Goal: Check status: Check status

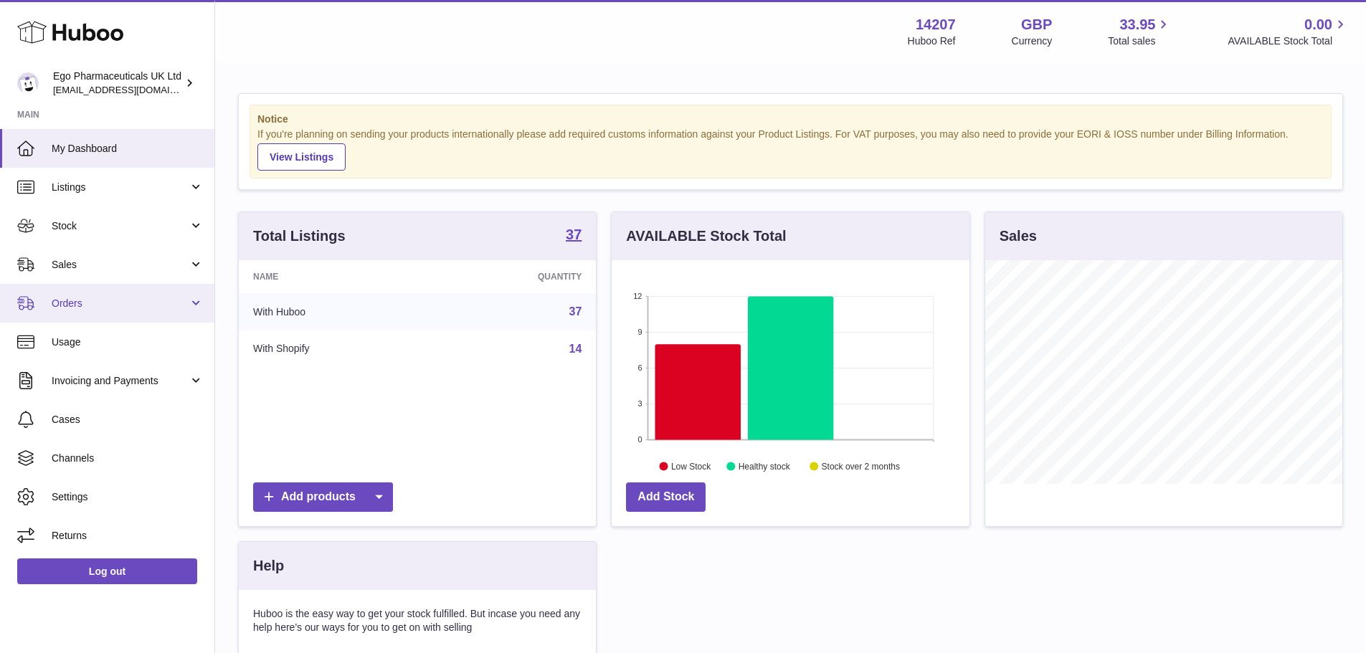
scroll to position [224, 358]
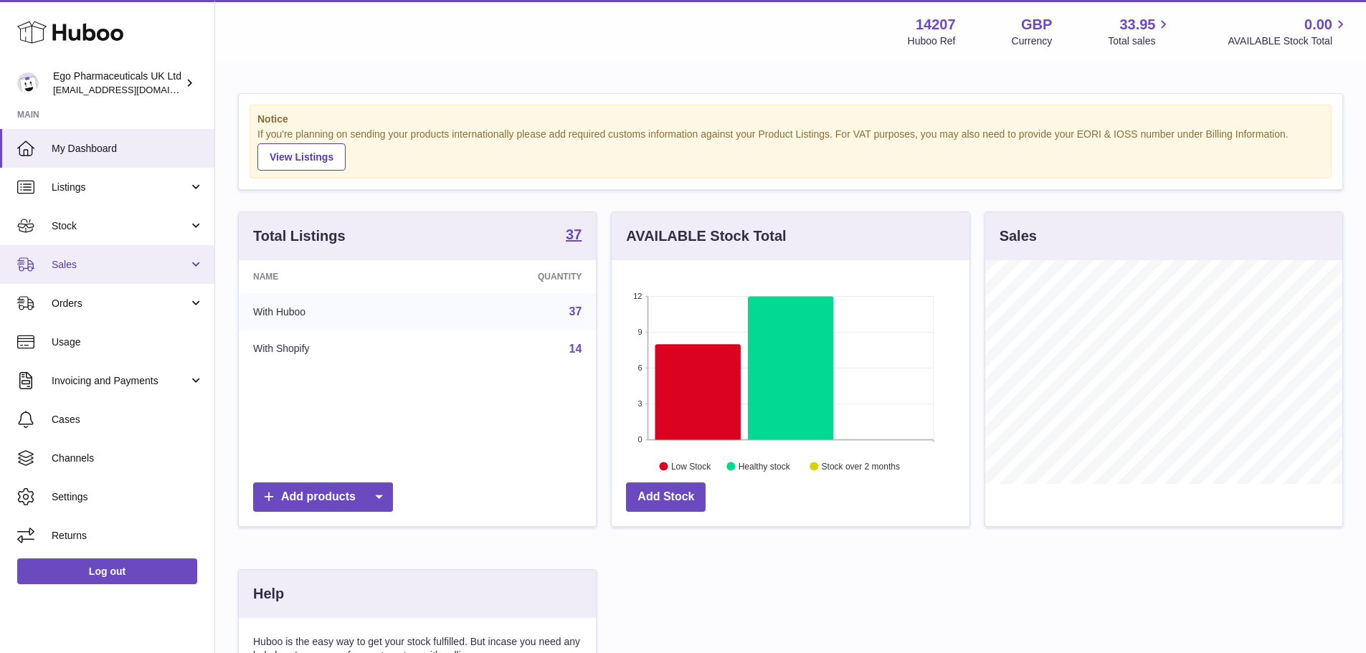
click at [110, 275] on link "Sales" at bounding box center [107, 264] width 214 height 39
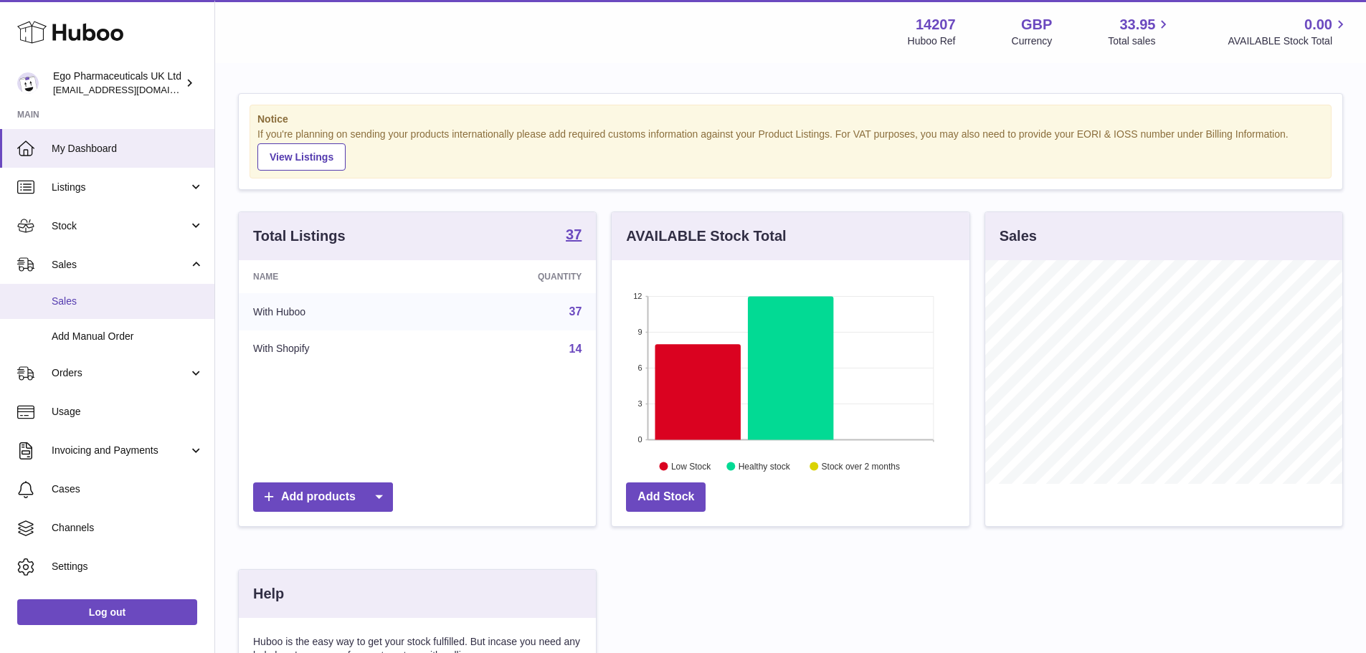
click at [101, 297] on span "Sales" at bounding box center [128, 302] width 152 height 14
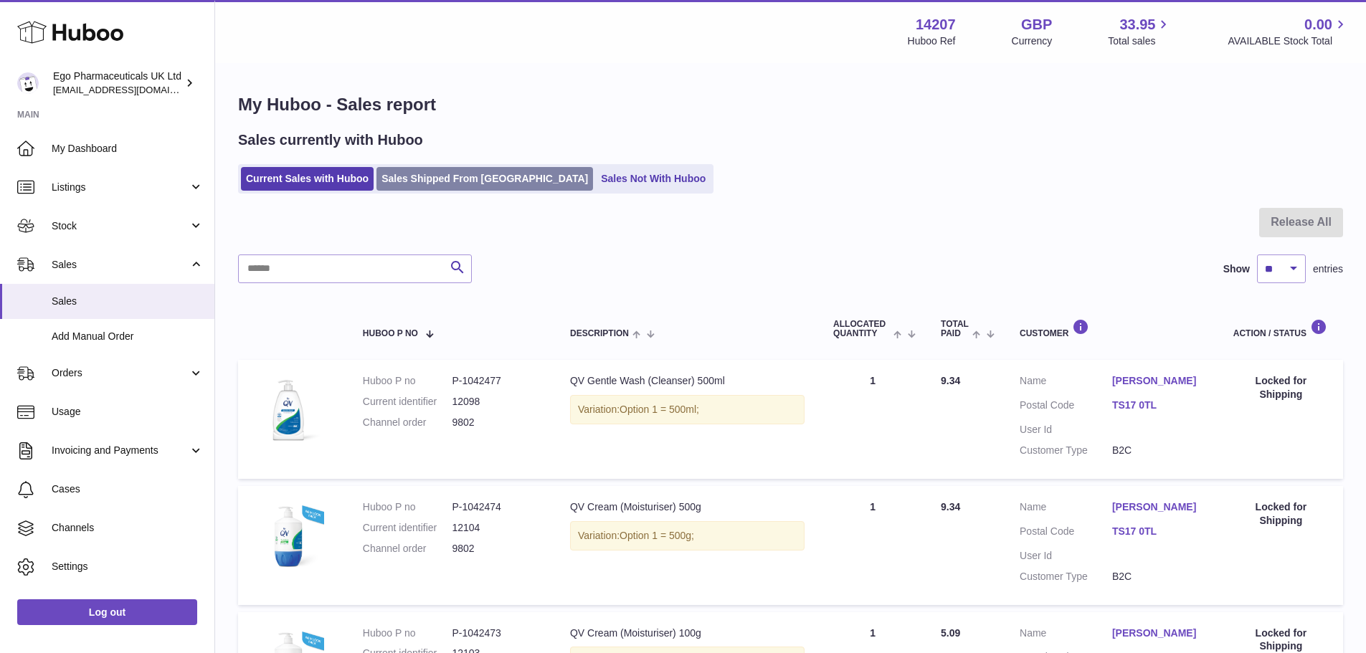
click at [431, 183] on link "Sales Shipped From [GEOGRAPHIC_DATA]" at bounding box center [485, 179] width 217 height 24
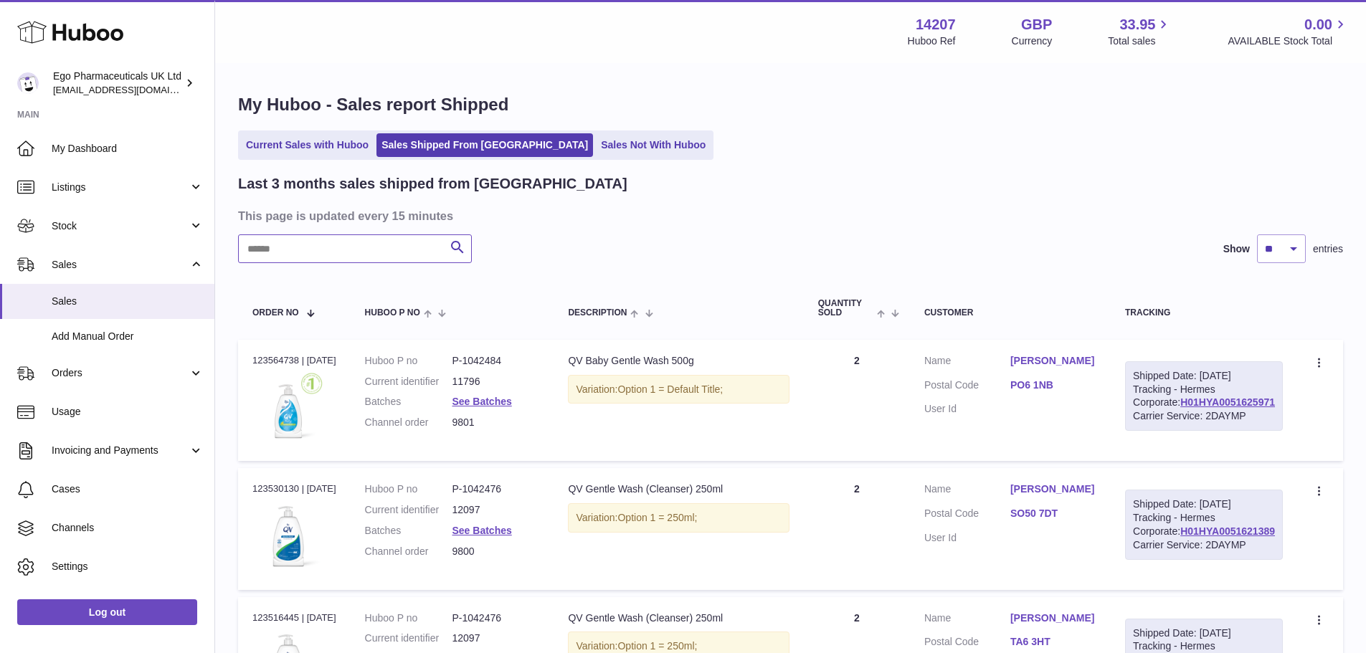
click at [384, 262] on input "text" at bounding box center [355, 249] width 234 height 29
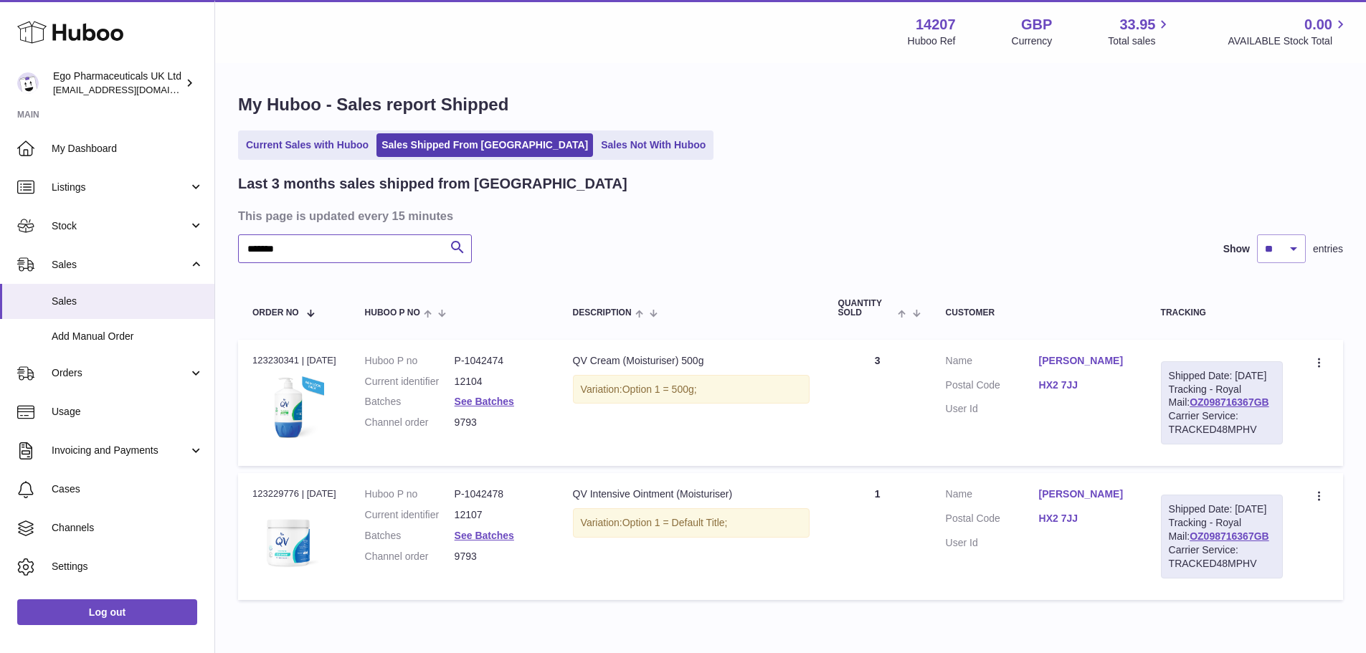
type input "*******"
click at [1081, 384] on link "HX2 7JJ" at bounding box center [1085, 386] width 93 height 14
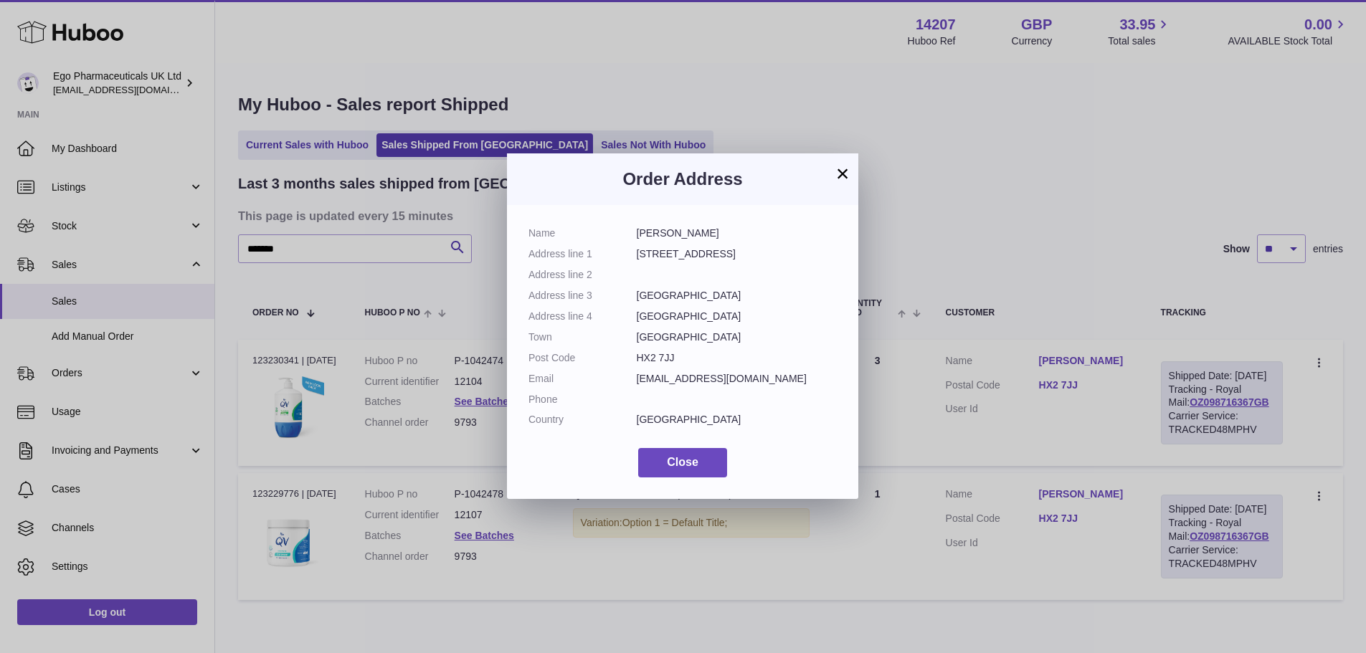
click at [975, 339] on div "× Order Address Name [PERSON_NAME] Address line [STREET_ADDRESS] Address line 2…" at bounding box center [683, 326] width 1366 height 653
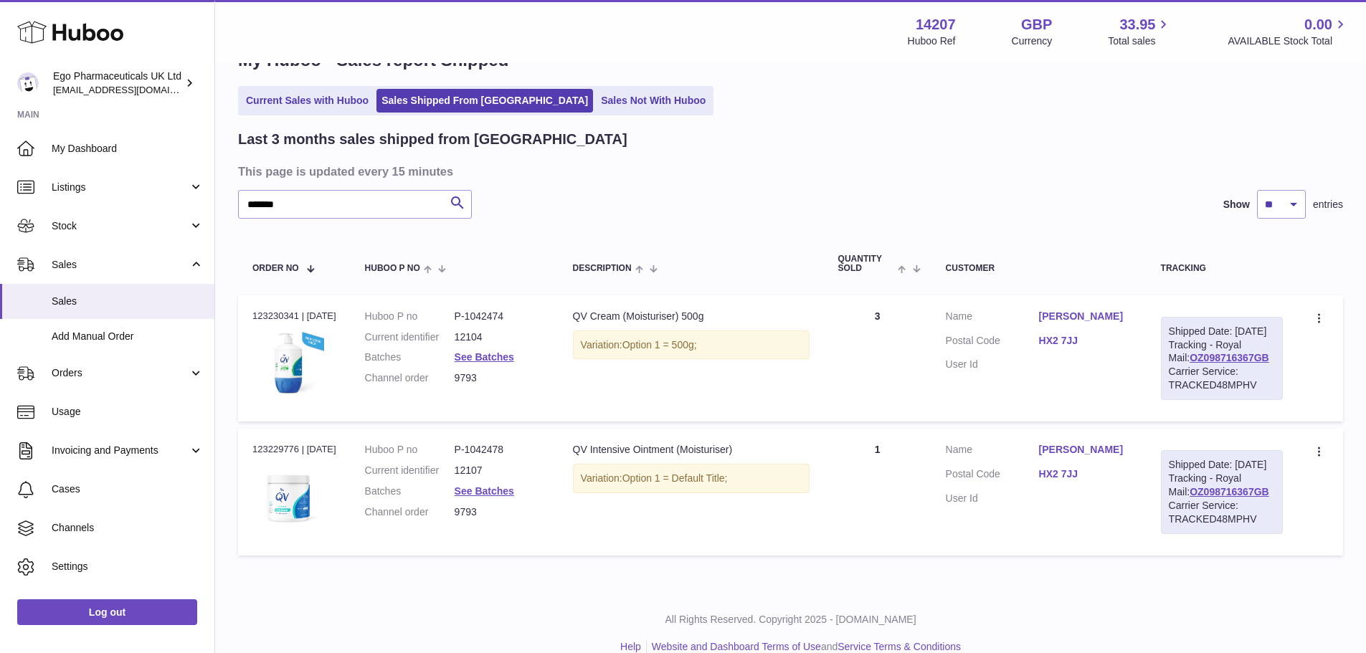
scroll to position [121, 0]
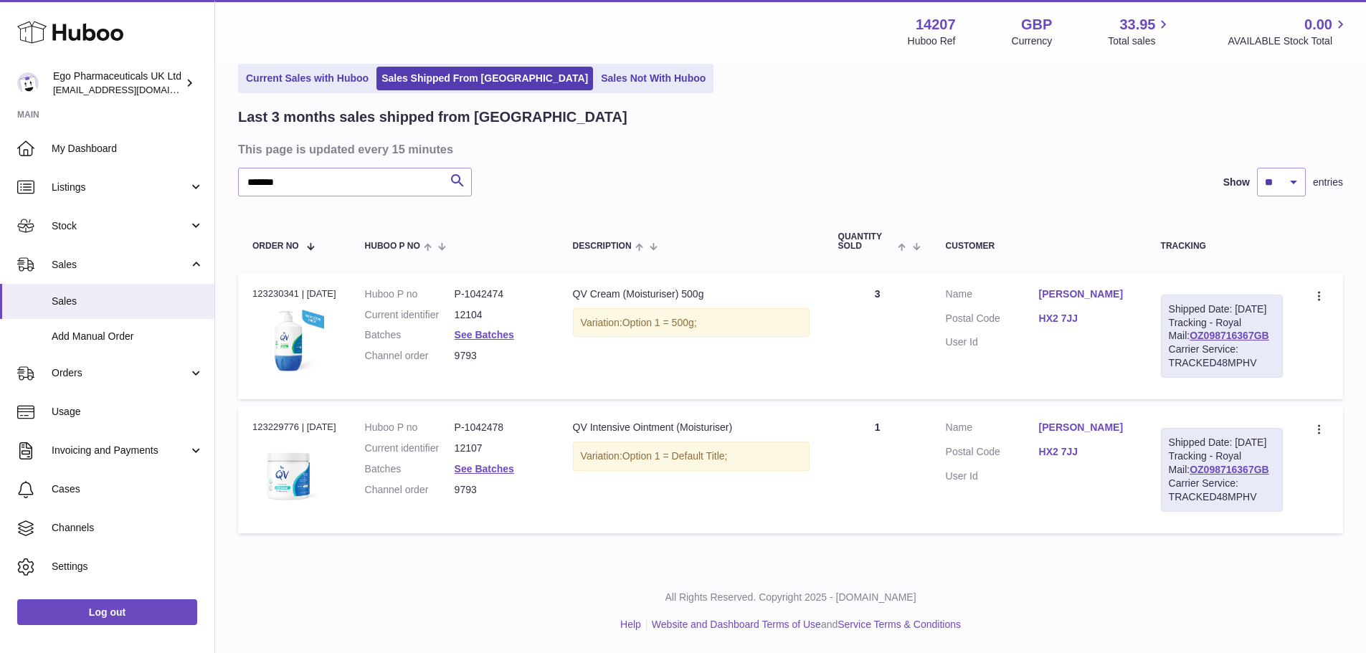
click at [273, 288] on div "Order no 123230341 | [DATE]" at bounding box center [294, 294] width 84 height 13
copy div "123230341"
